Goal: Task Accomplishment & Management: Manage account settings

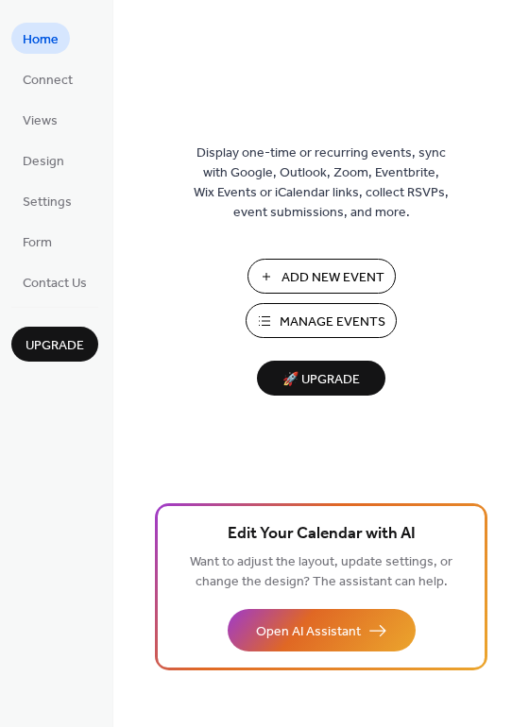
click at [316, 322] on span "Manage Events" at bounding box center [333, 323] width 106 height 20
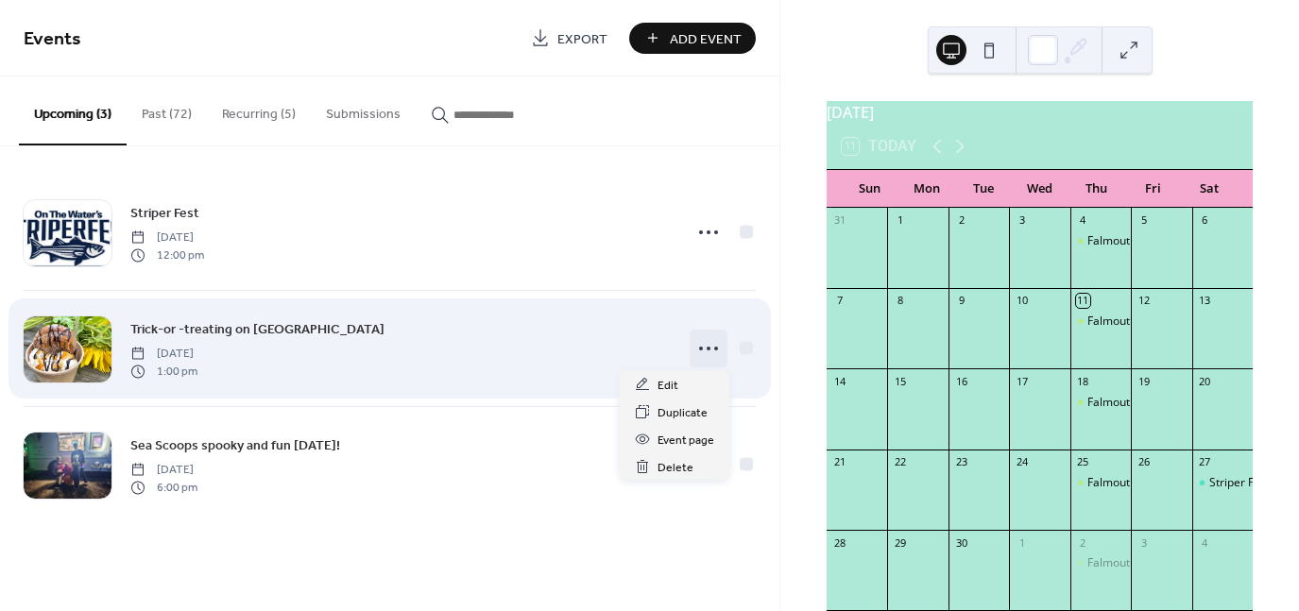
click at [698, 351] on icon at bounding box center [708, 348] width 30 height 30
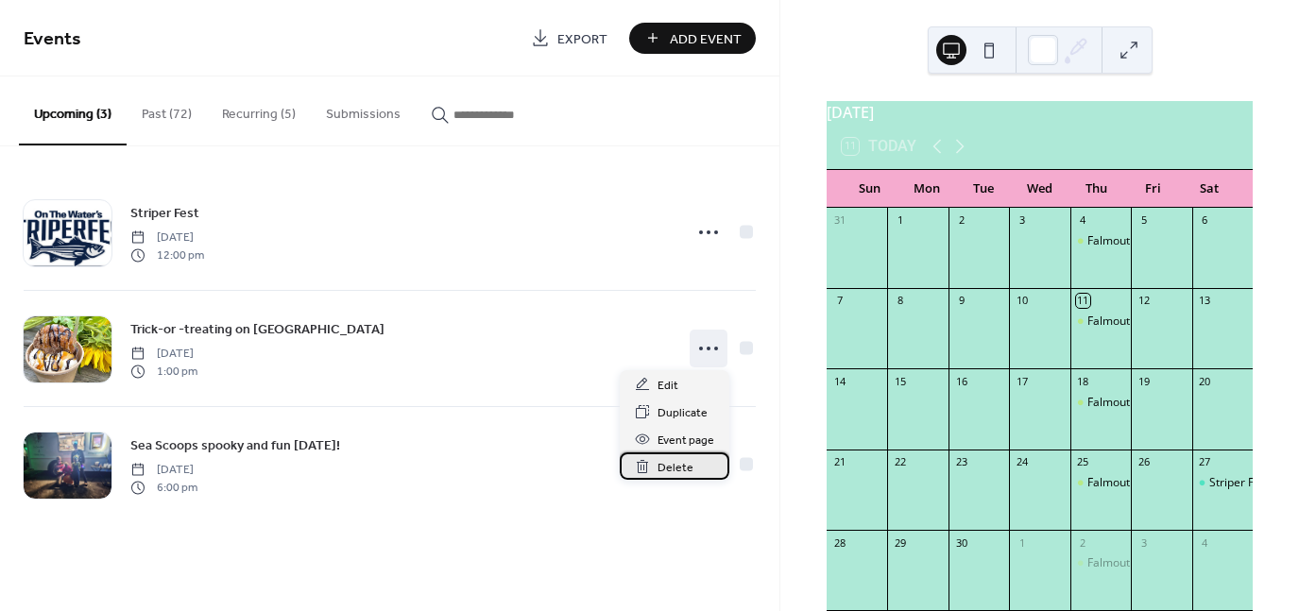
click at [690, 469] on span "Delete" at bounding box center [676, 468] width 36 height 20
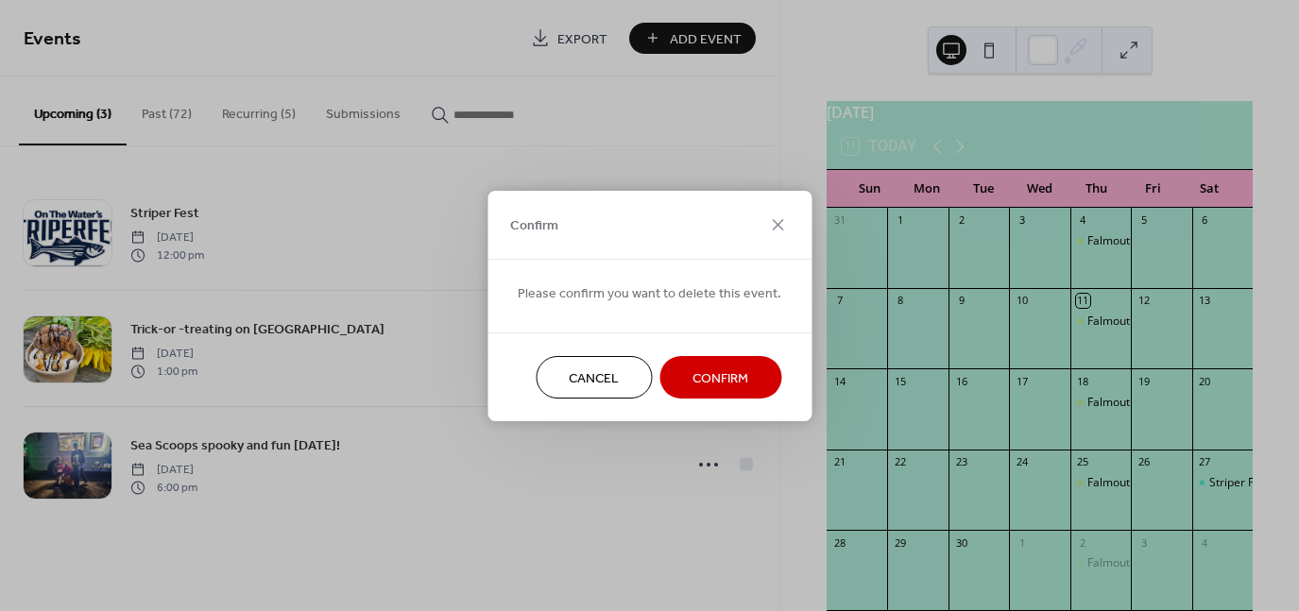
click at [713, 371] on span "Confirm" at bounding box center [720, 378] width 56 height 20
